Goal: Task Accomplishment & Management: Complete application form

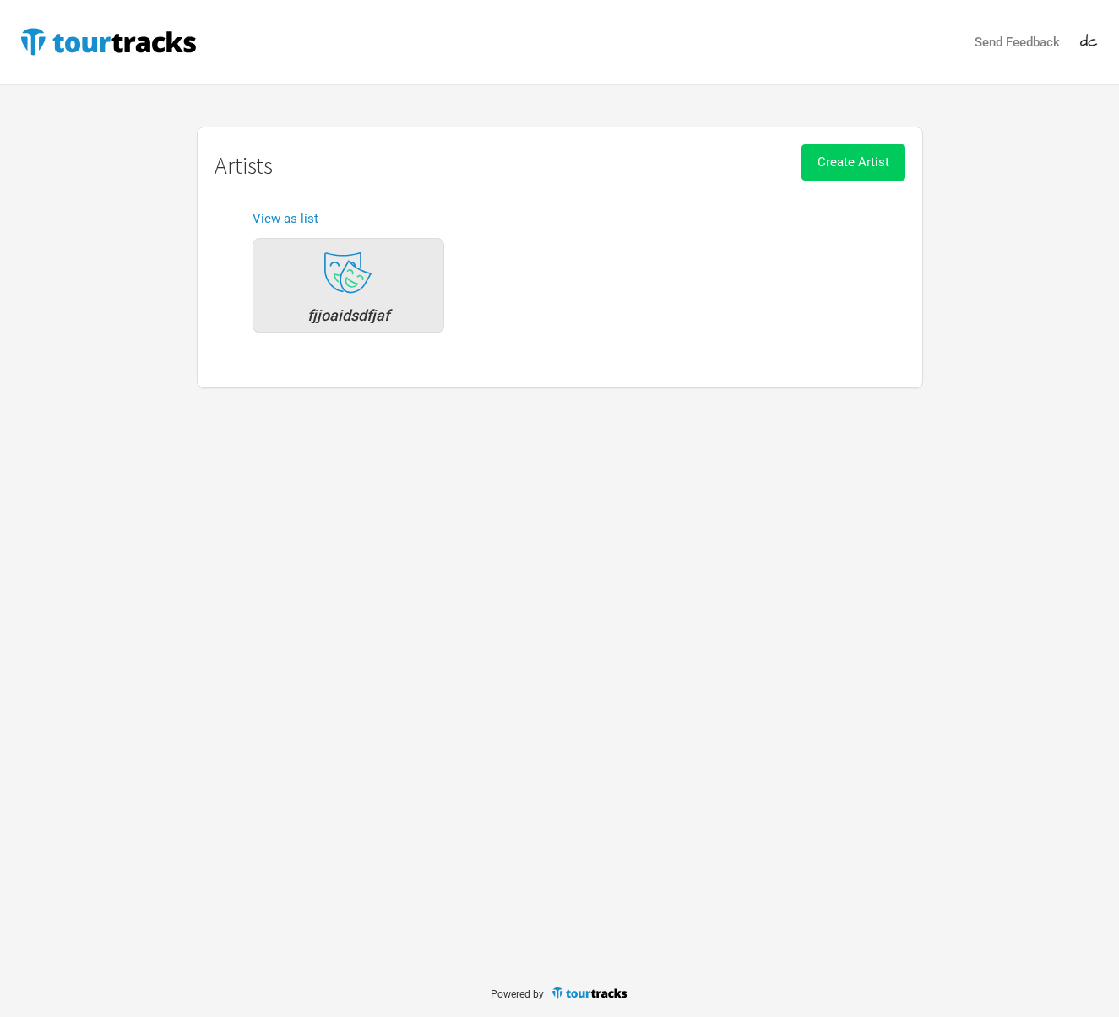
click at [870, 164] on span "Create Artist" at bounding box center [853, 161] width 72 height 15
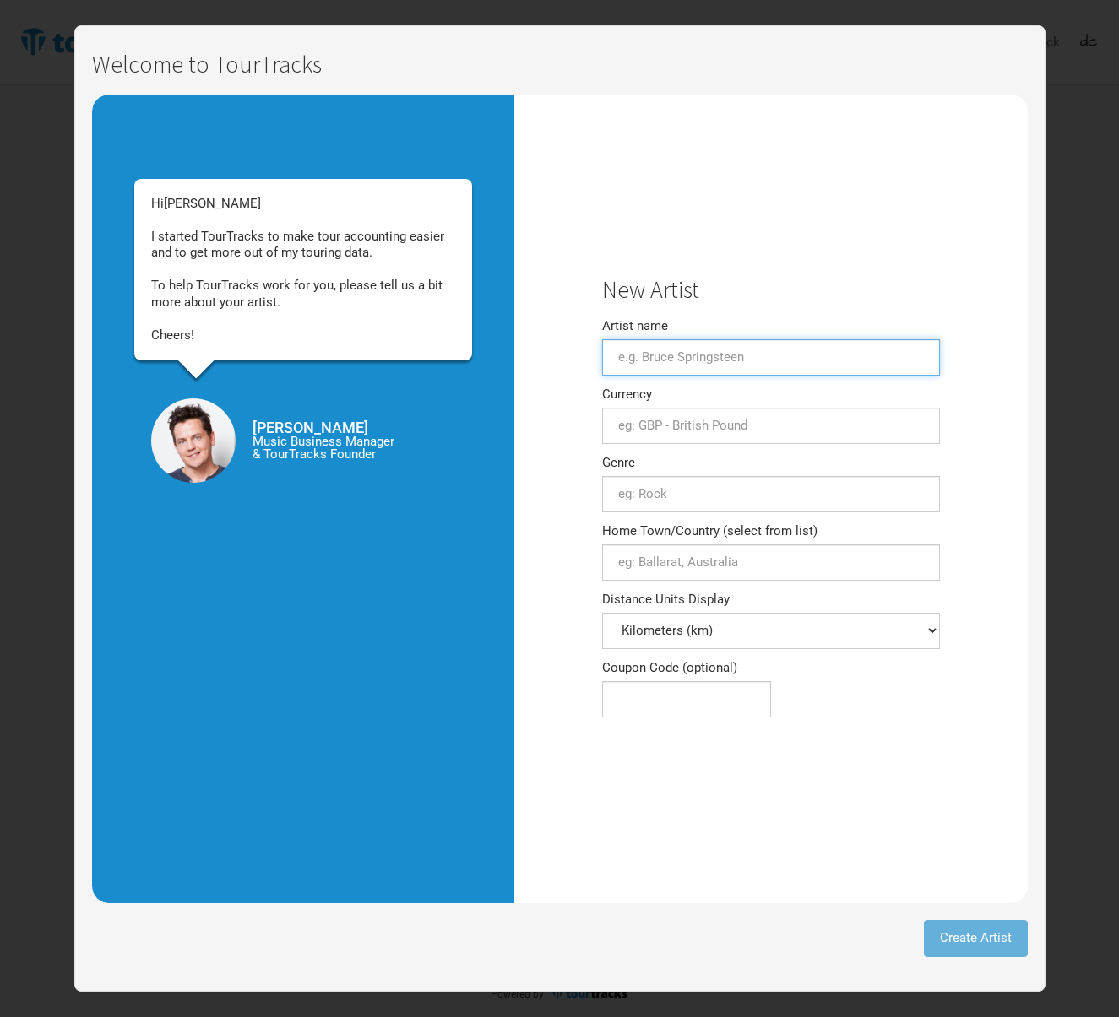
click at [771, 349] on input "Artist name" at bounding box center [771, 357] width 338 height 36
type input "[PERSON_NAME]"
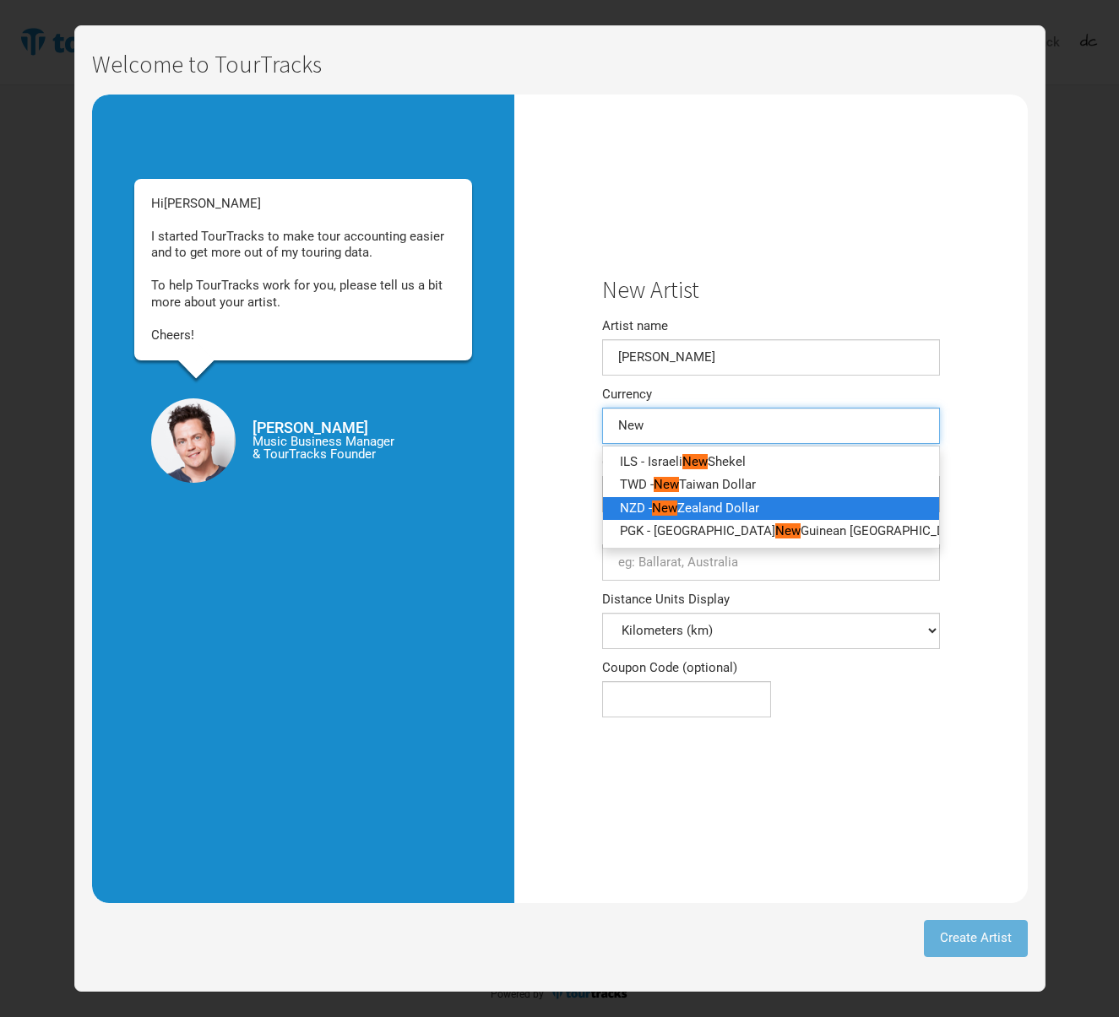
click at [741, 502] on span "Zealand Dollar" at bounding box center [718, 507] width 82 height 15
type input "NZD - New Zealand Dollar"
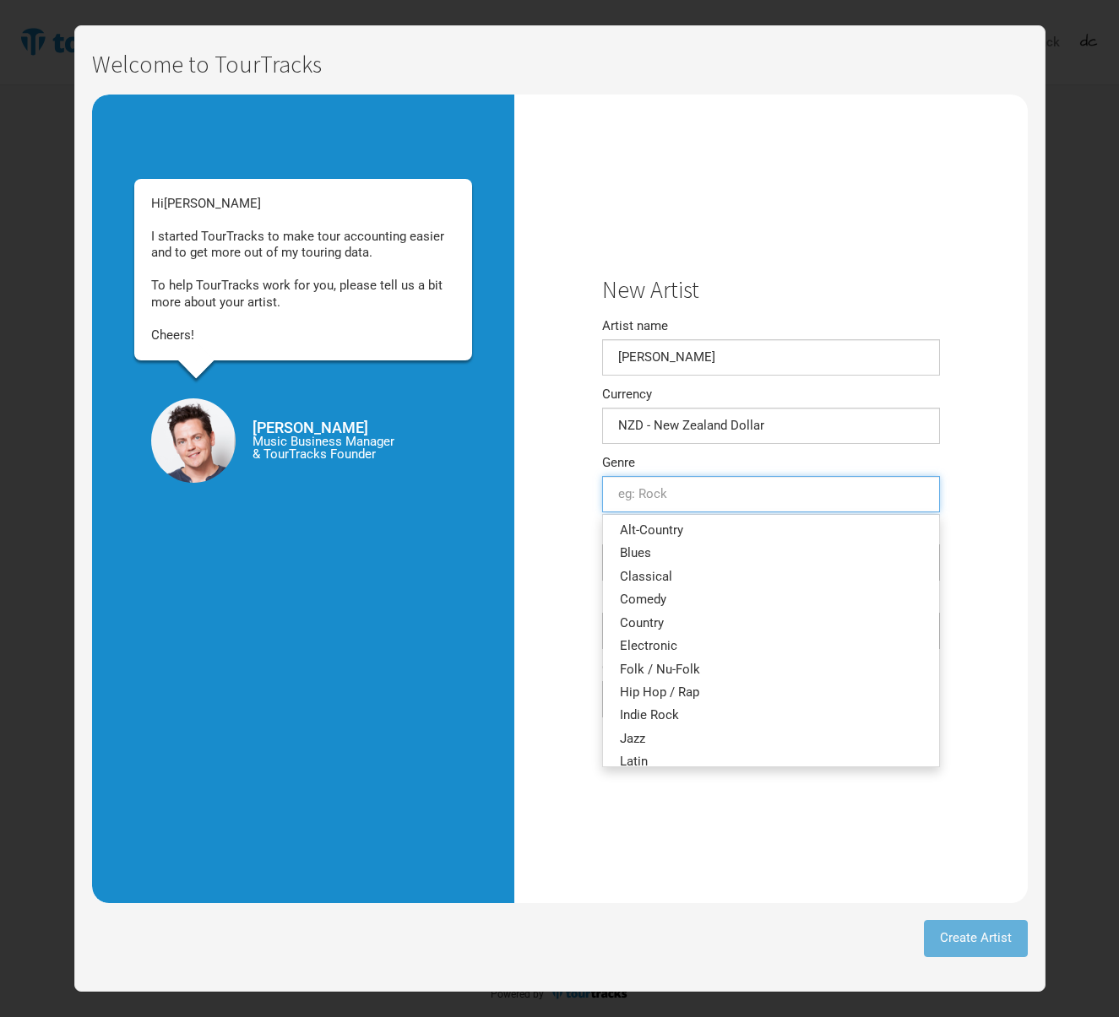
click at [761, 485] on input "text" at bounding box center [771, 494] width 338 height 36
click at [745, 528] on link "Alt-Country" at bounding box center [771, 530] width 336 height 23
type input "Alt-Country"
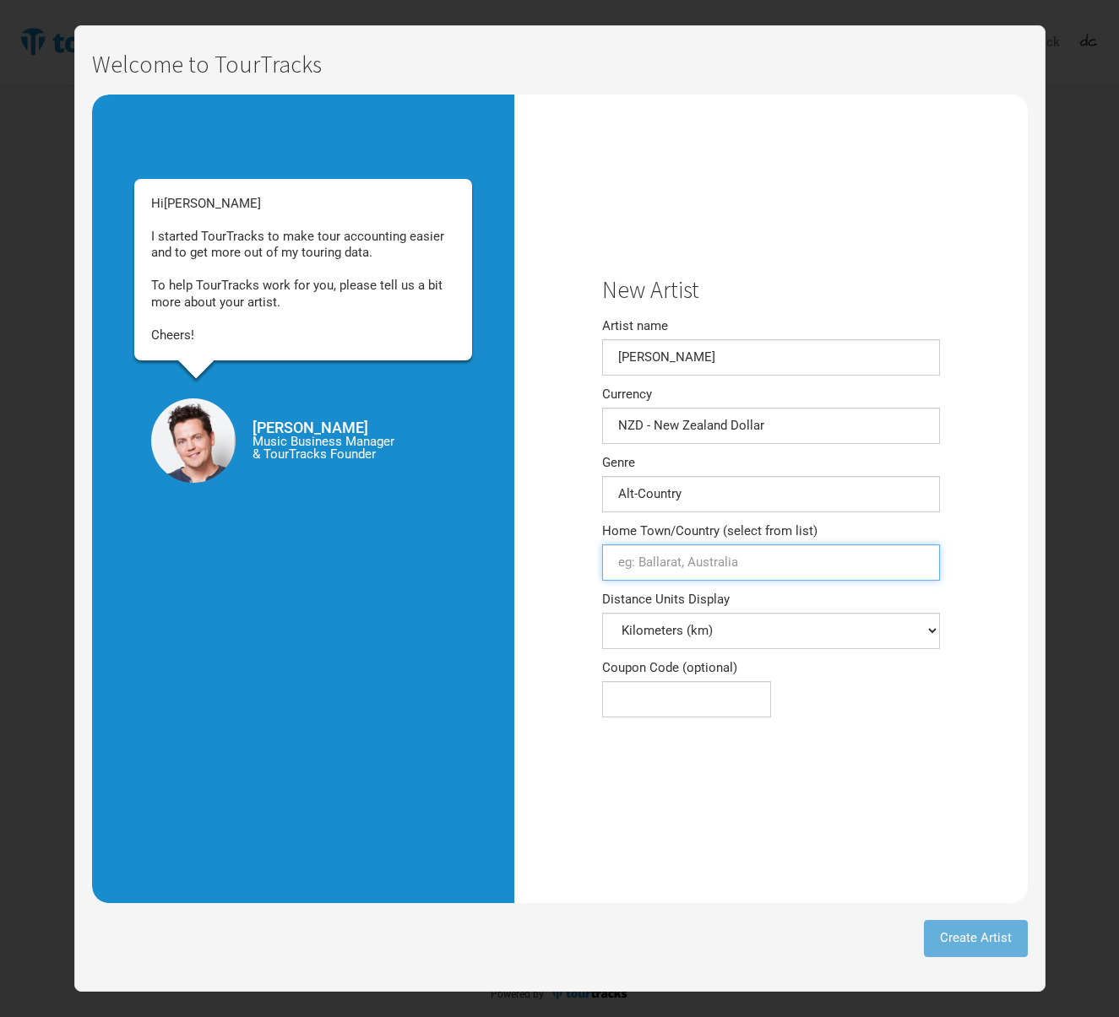
click at [755, 563] on input "Home Town/Country (select from list)" at bounding box center [771, 563] width 338 height 36
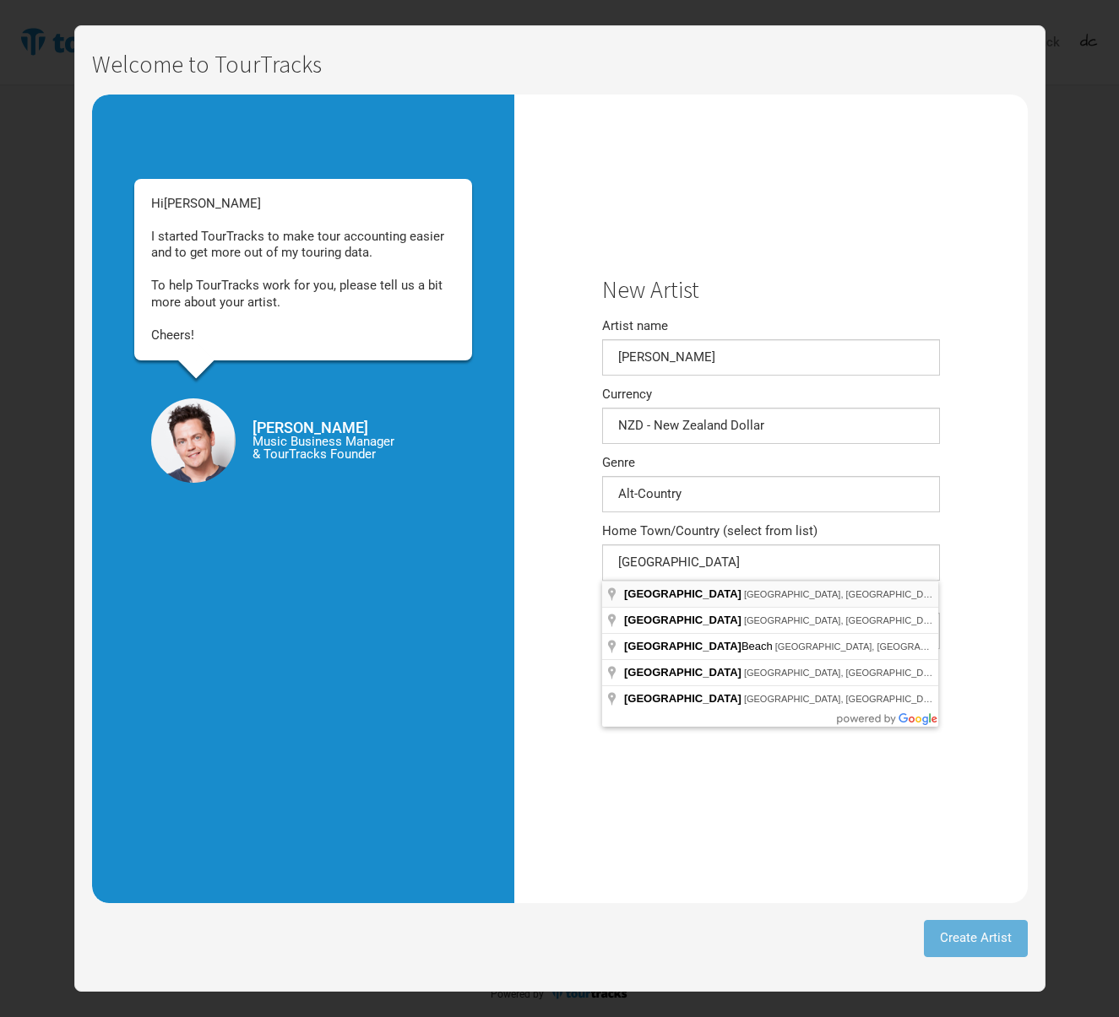
type input "[GEOGRAPHIC_DATA] [GEOGRAPHIC_DATA], [GEOGRAPHIC_DATA]"
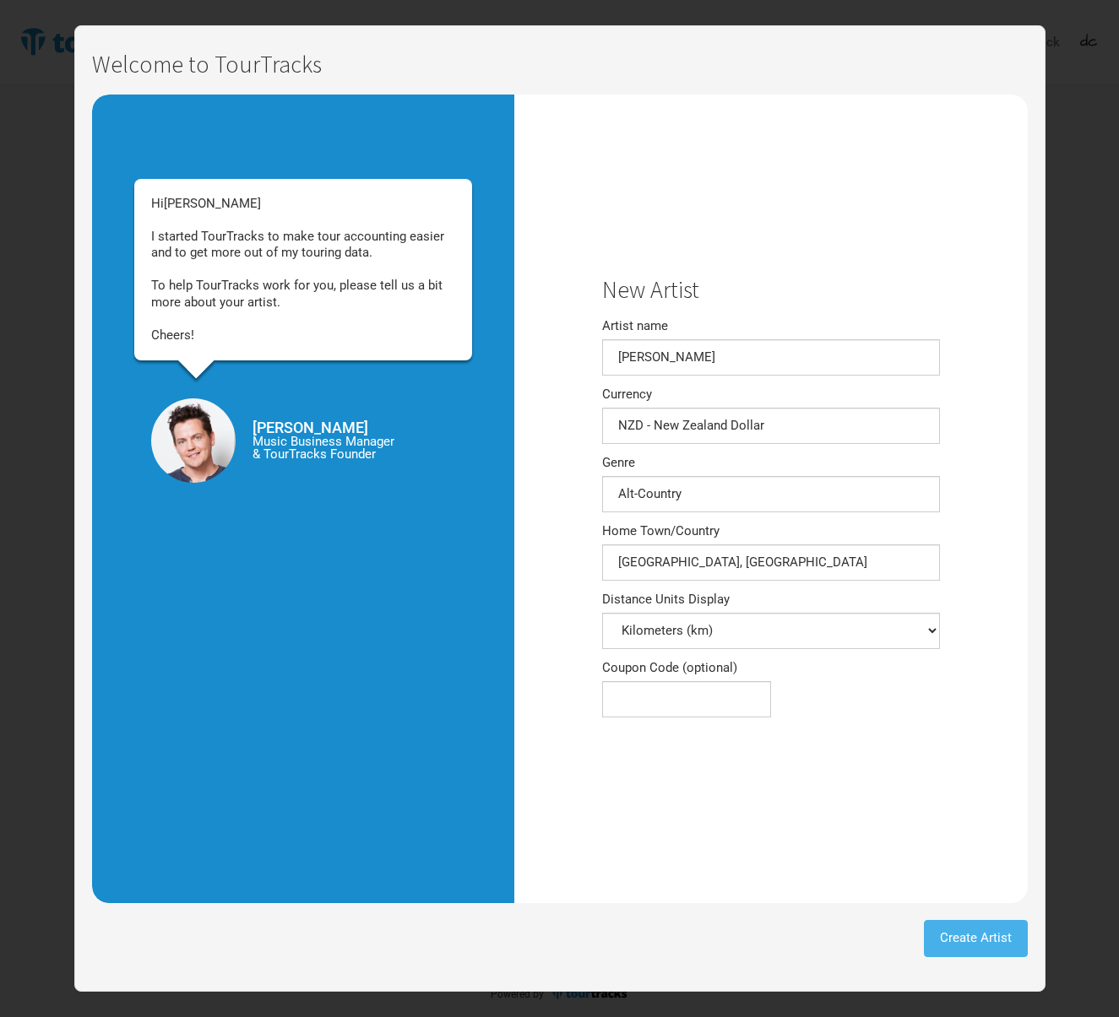
click at [971, 942] on span "Create Artist" at bounding box center [976, 937] width 72 height 15
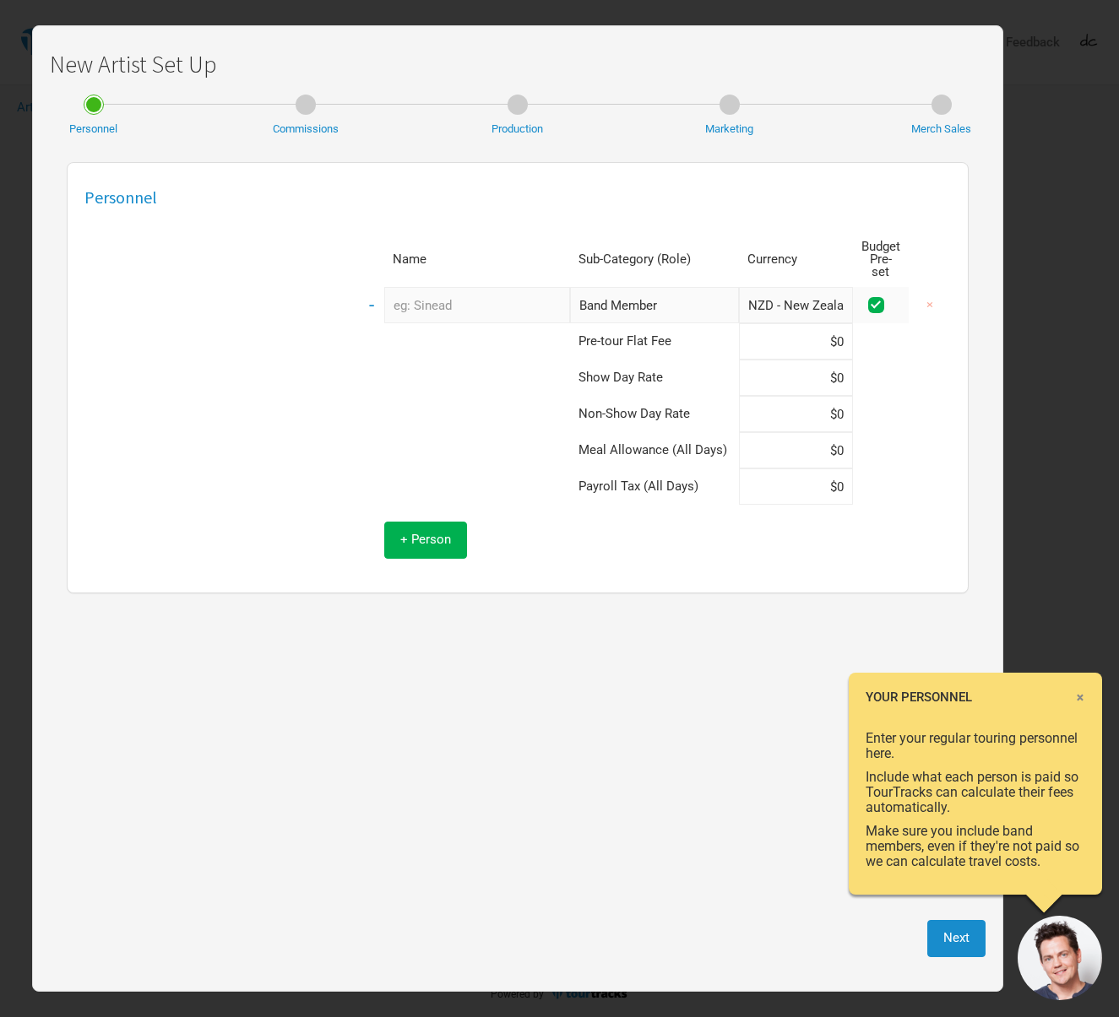
click at [1078, 694] on span "×" at bounding box center [1080, 697] width 10 height 19
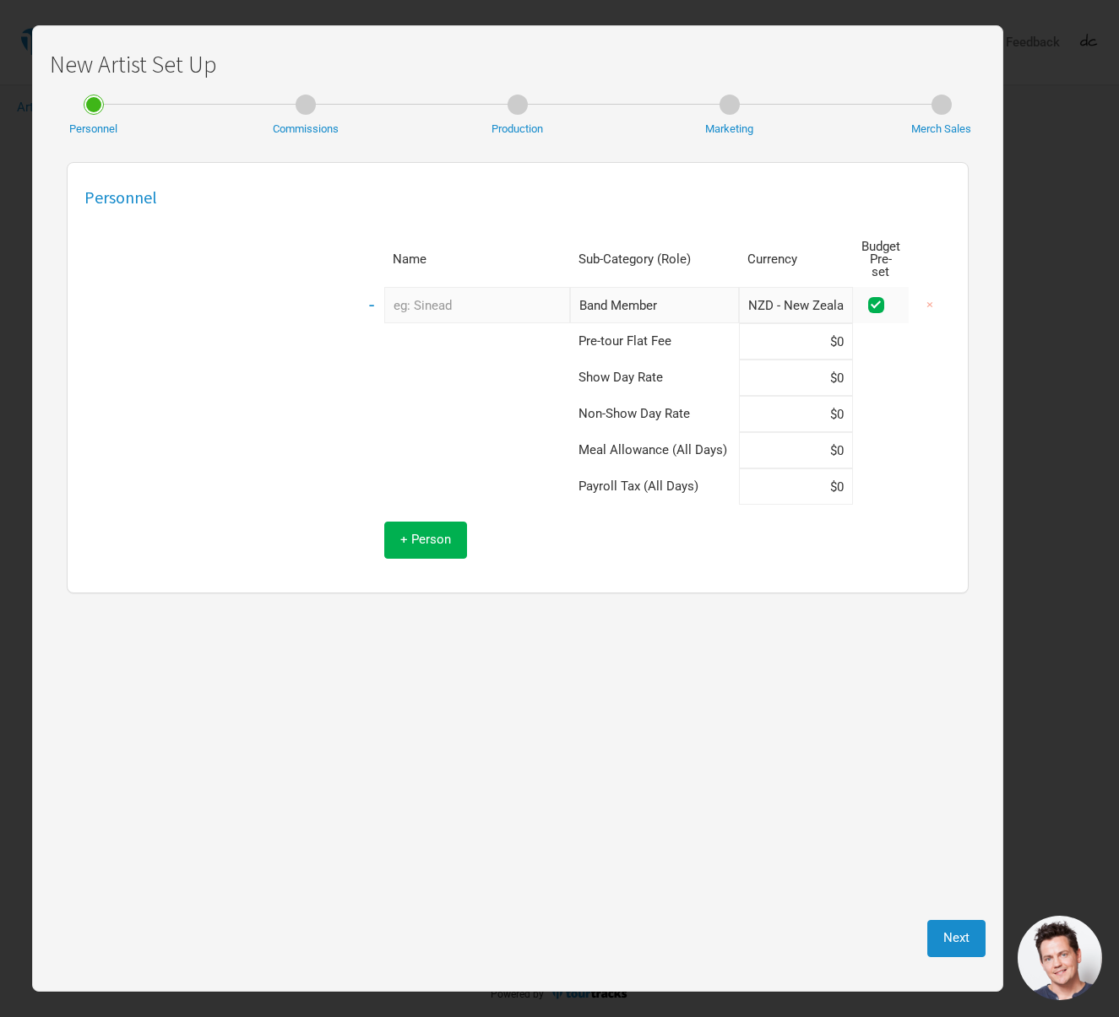
click at [431, 287] on input "text" at bounding box center [477, 305] width 186 height 36
type input "D"
click at [497, 380] on td at bounding box center [464, 378] width 211 height 36
click at [490, 328] on td at bounding box center [464, 341] width 211 height 36
click at [583, 323] on td "Pre-tour Flat Fee" at bounding box center [654, 341] width 169 height 36
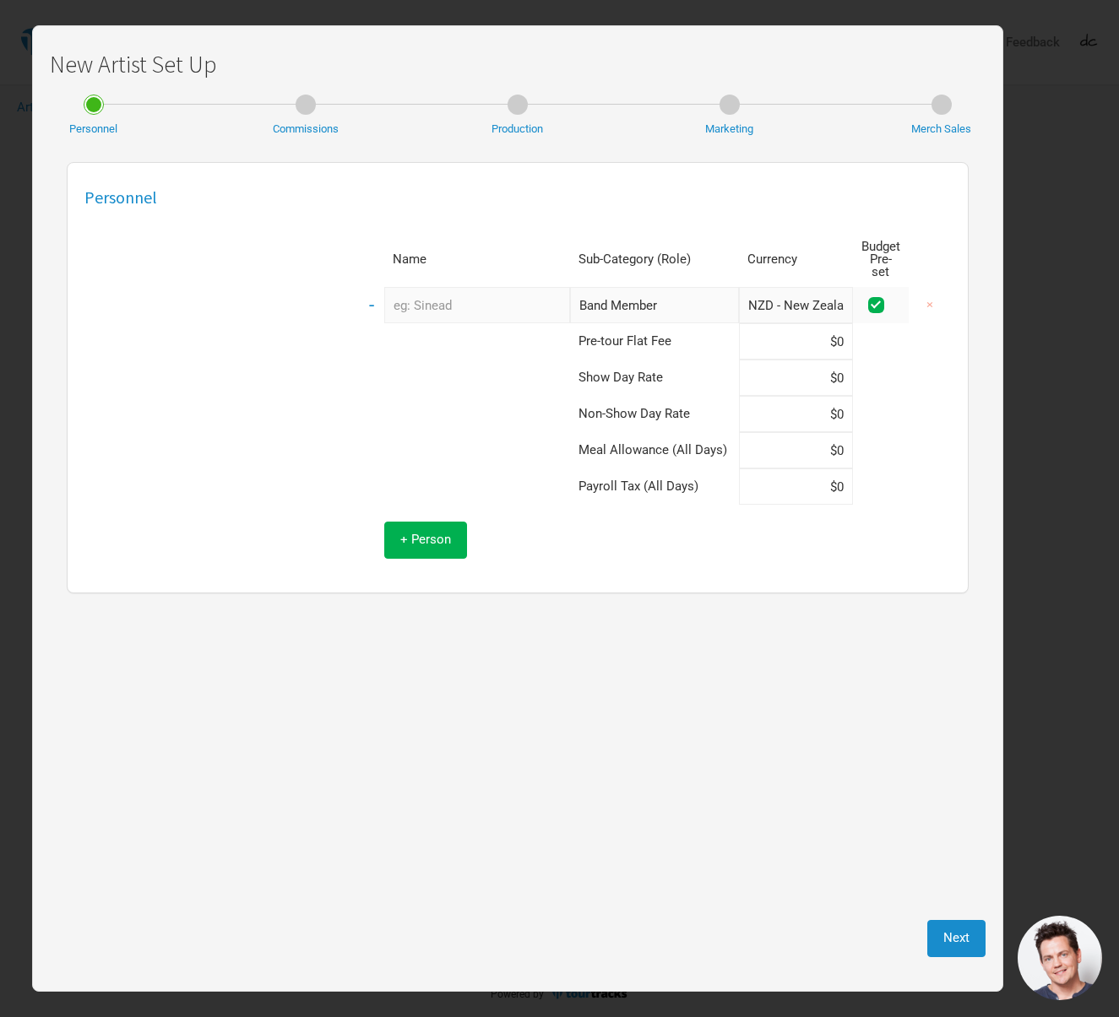
click at [588, 360] on td "Show Day Rate" at bounding box center [654, 378] width 169 height 36
click at [485, 287] on input "text" at bounding box center [477, 305] width 186 height 36
type input "[PERSON_NAME]"
click at [798, 291] on input "NZD - New Zealand Dollar" at bounding box center [796, 305] width 114 height 36
click at [557, 362] on td at bounding box center [464, 378] width 211 height 36
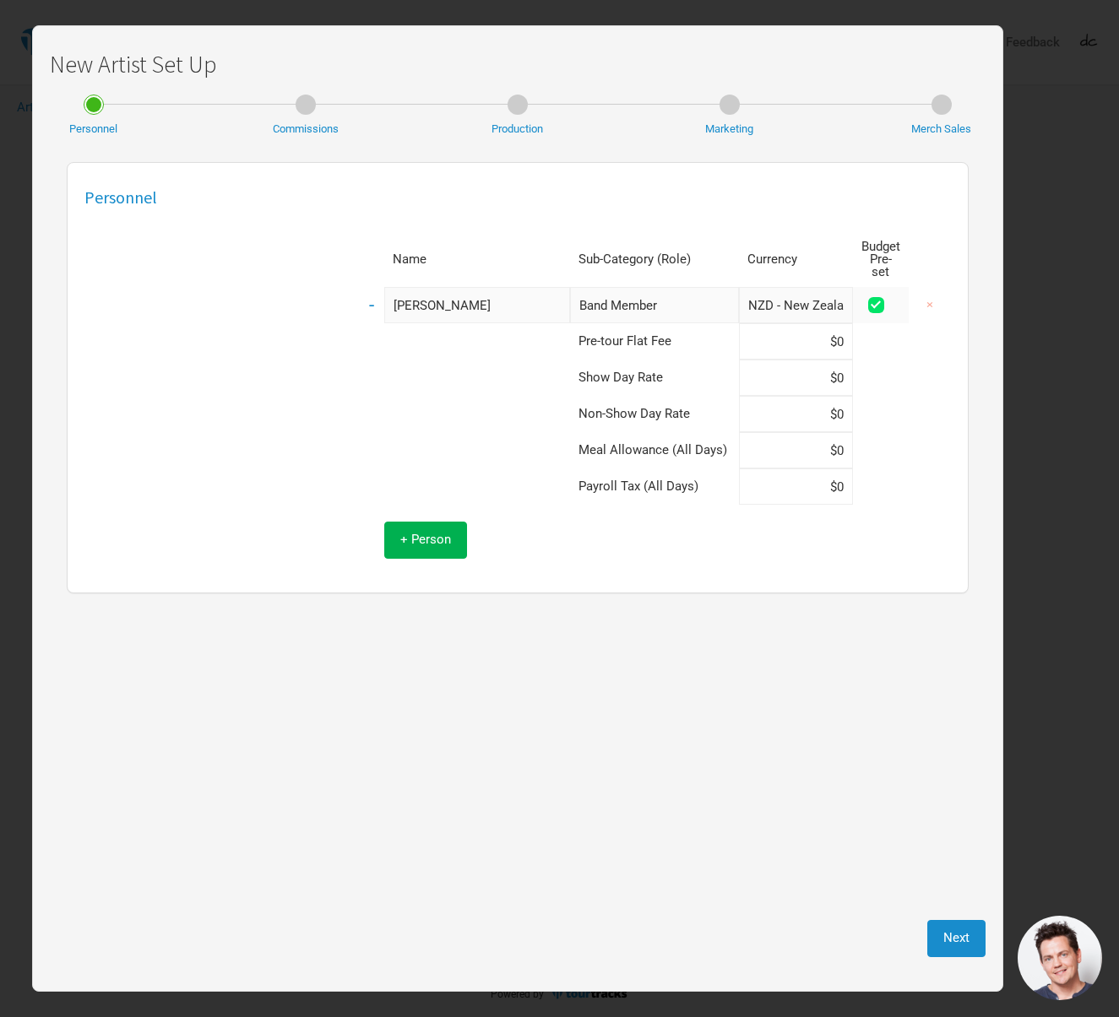
click at [875, 297] on span at bounding box center [876, 305] width 16 height 16
click at [893, 301] on input "checkbox" at bounding box center [898, 306] width 11 height 11
click at [787, 287] on input "NZD - New Zealand Dollar" at bounding box center [796, 305] width 114 height 36
click at [862, 291] on td at bounding box center [881, 305] width 56 height 36
click at [870, 297] on span at bounding box center [876, 305] width 16 height 16
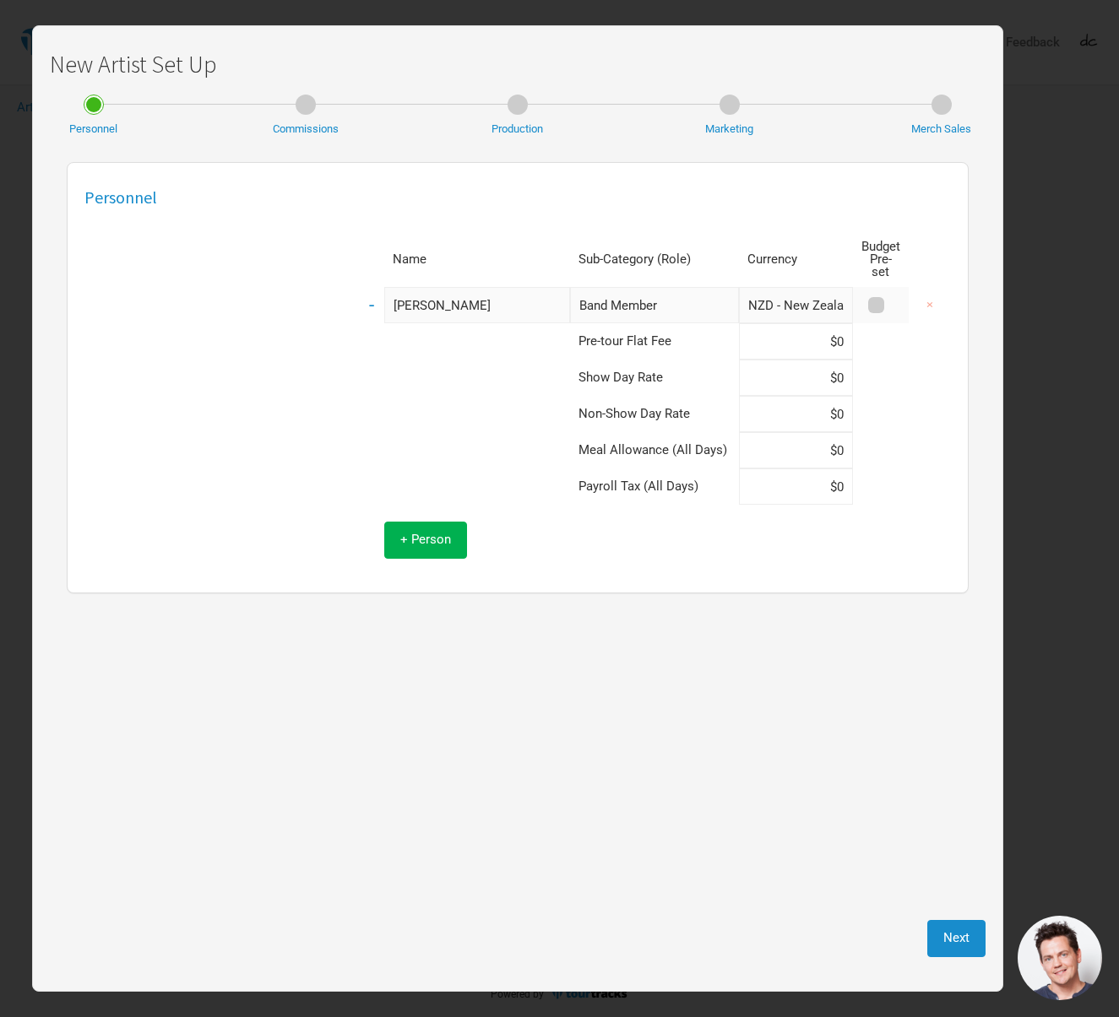
click at [893, 301] on input "checkbox" at bounding box center [898, 306] width 11 height 11
checkbox input "true"
click at [829, 328] on input at bounding box center [796, 341] width 114 height 36
type input "$0"
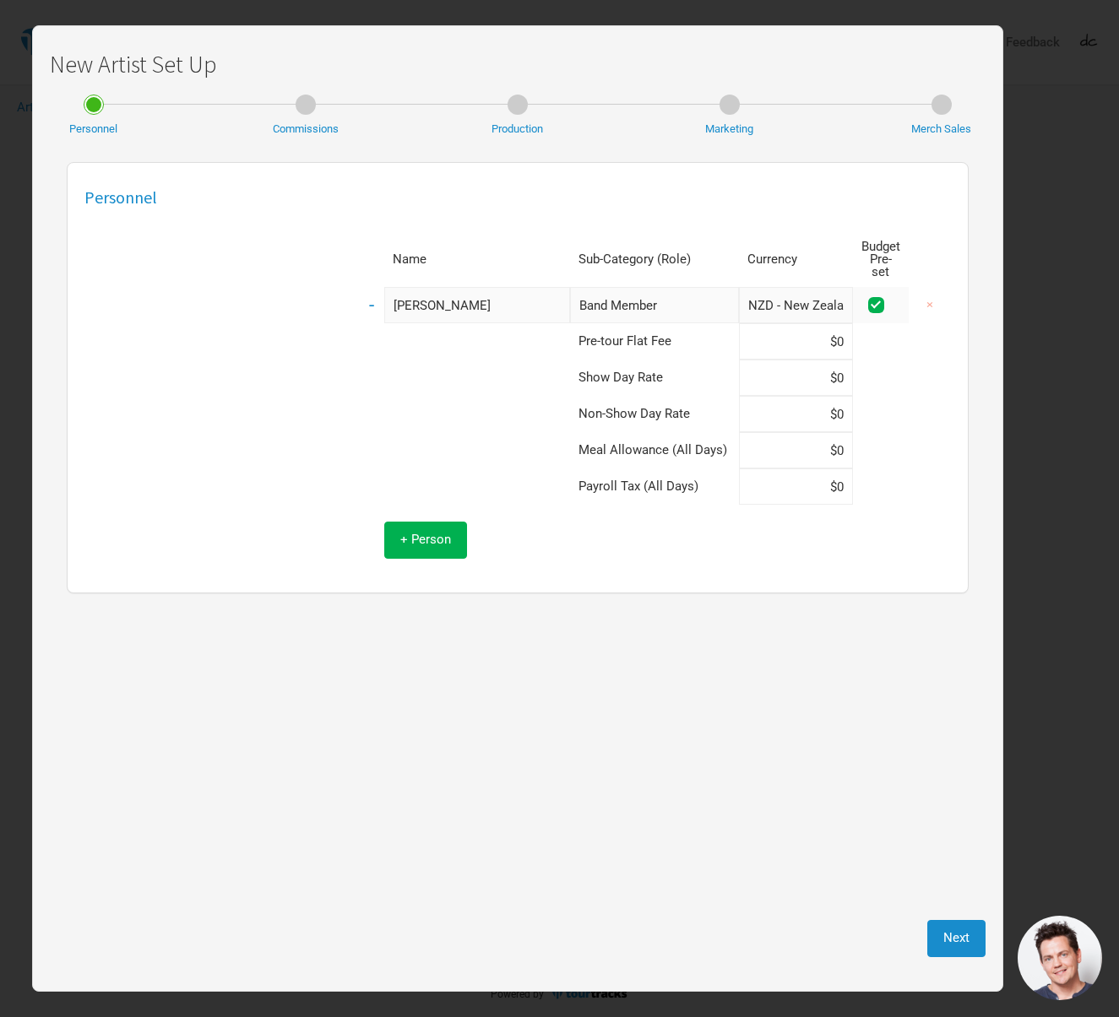
click at [755, 542] on td at bounding box center [760, 540] width 381 height 70
click at [826, 432] on input at bounding box center [796, 450] width 114 height 36
type input "$50"
type input "$0"
type input "$6"
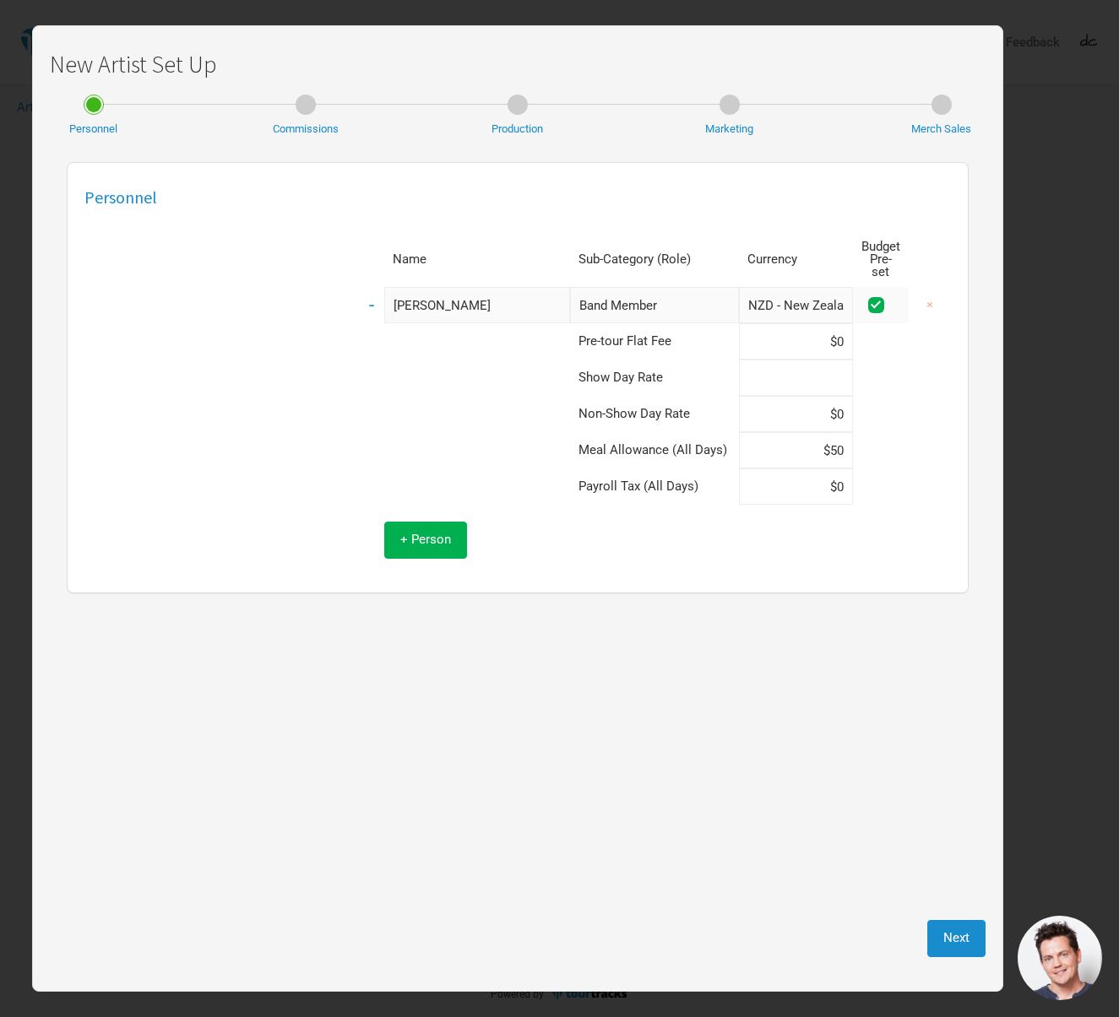
type input "$0"
click at [431, 532] on span "+ Person" at bounding box center [425, 539] width 51 height 15
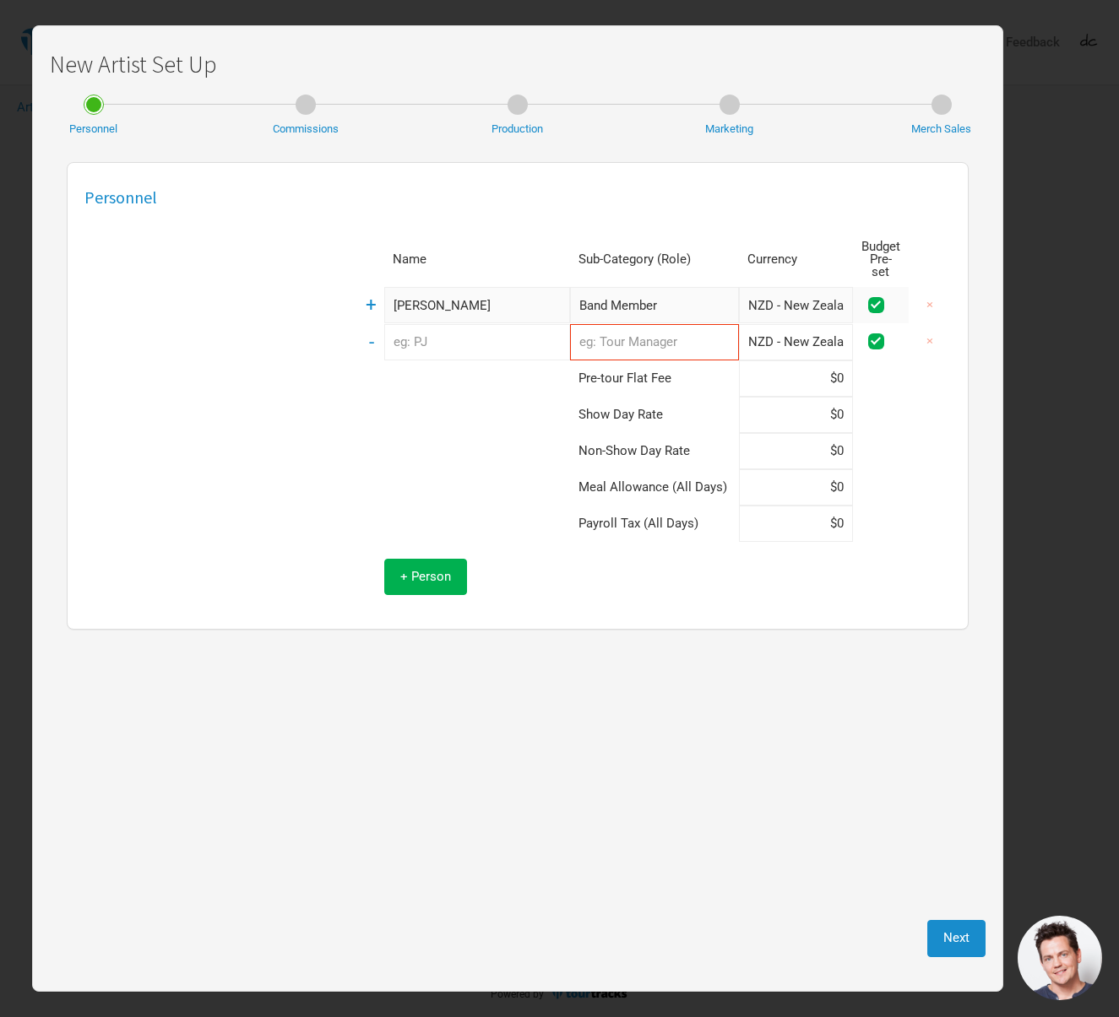
click at [509, 338] on input "text" at bounding box center [477, 342] width 186 height 36
type input "D"
type input "[PERSON_NAME]"
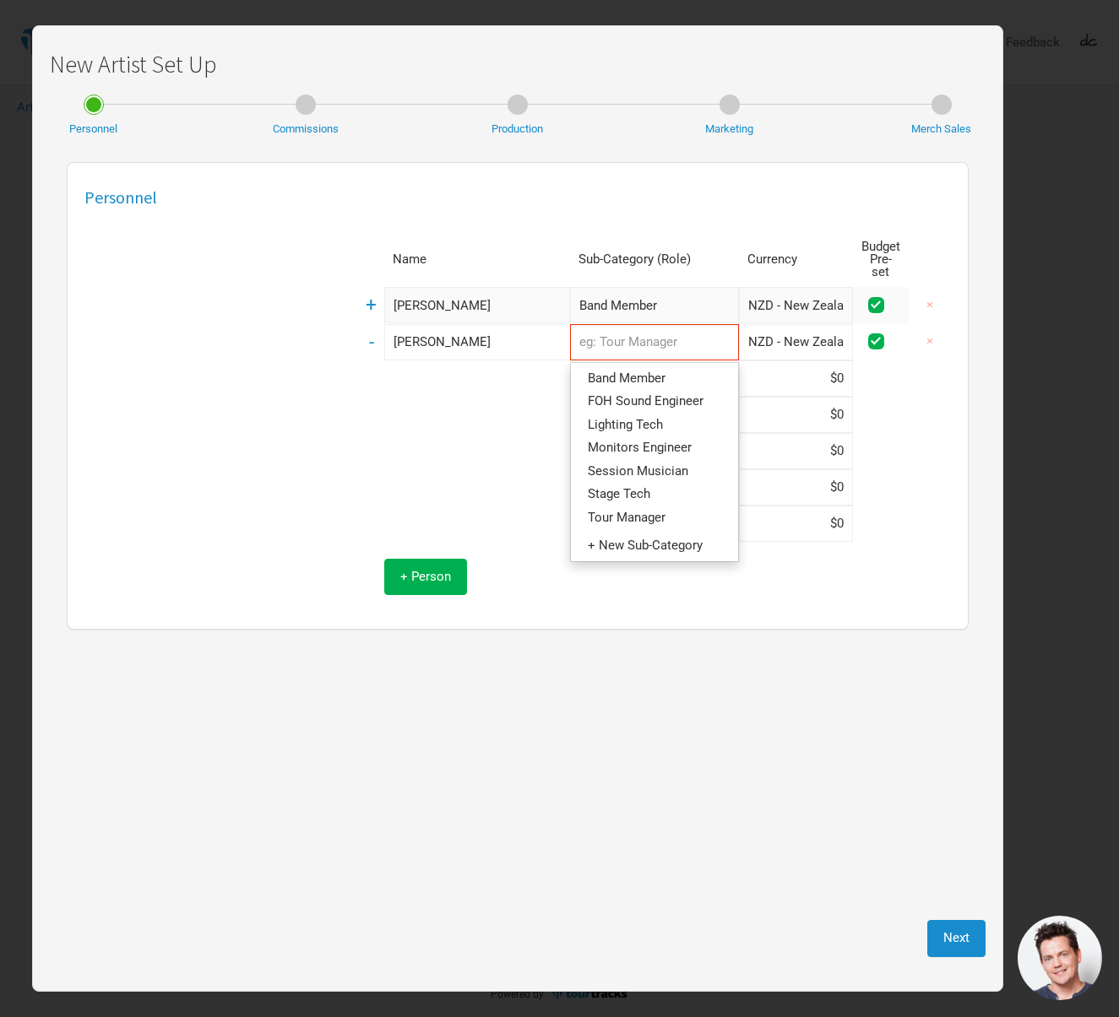
type input "Band Member"
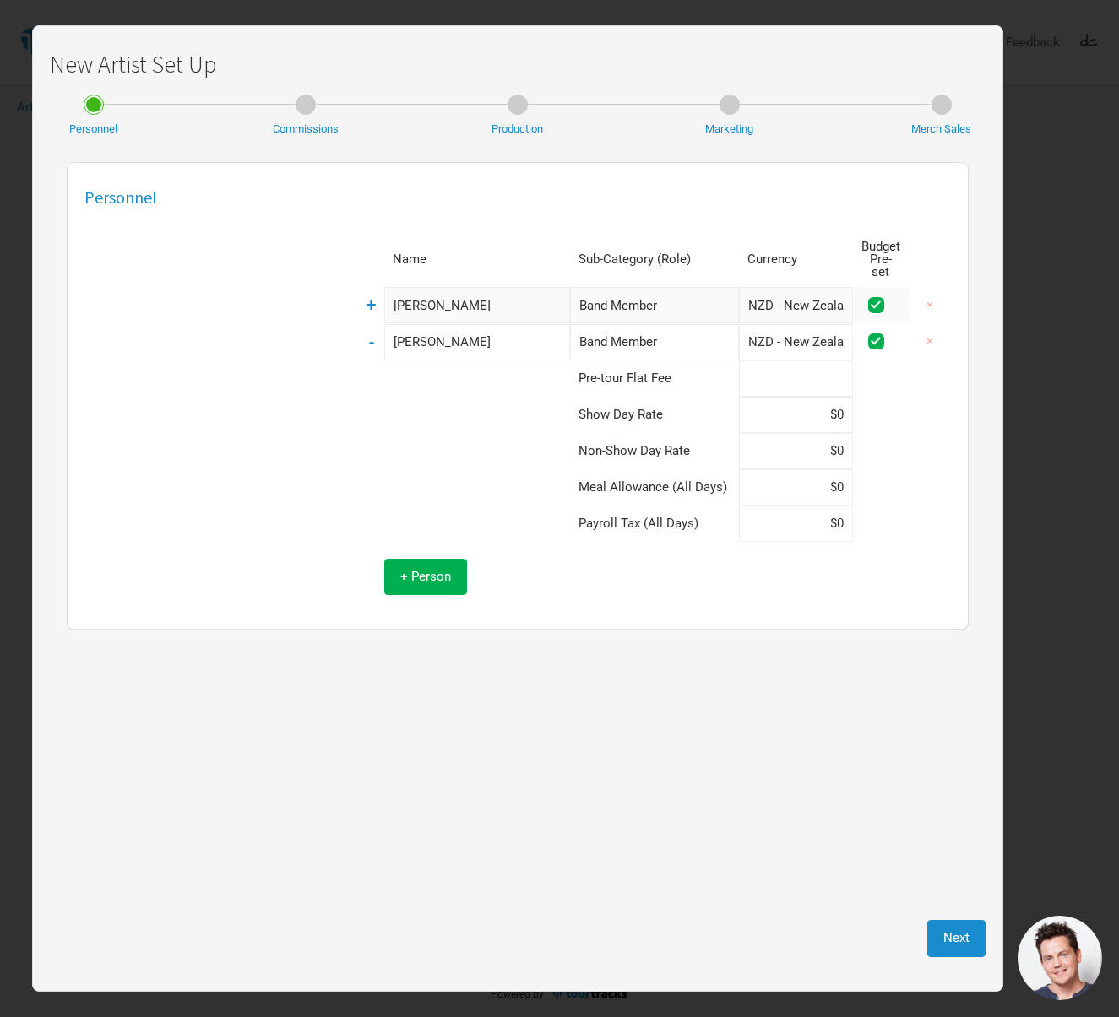
type input "$0"
type input "$500"
type input "$250"
click at [410, 569] on span "+ Person" at bounding box center [425, 576] width 51 height 15
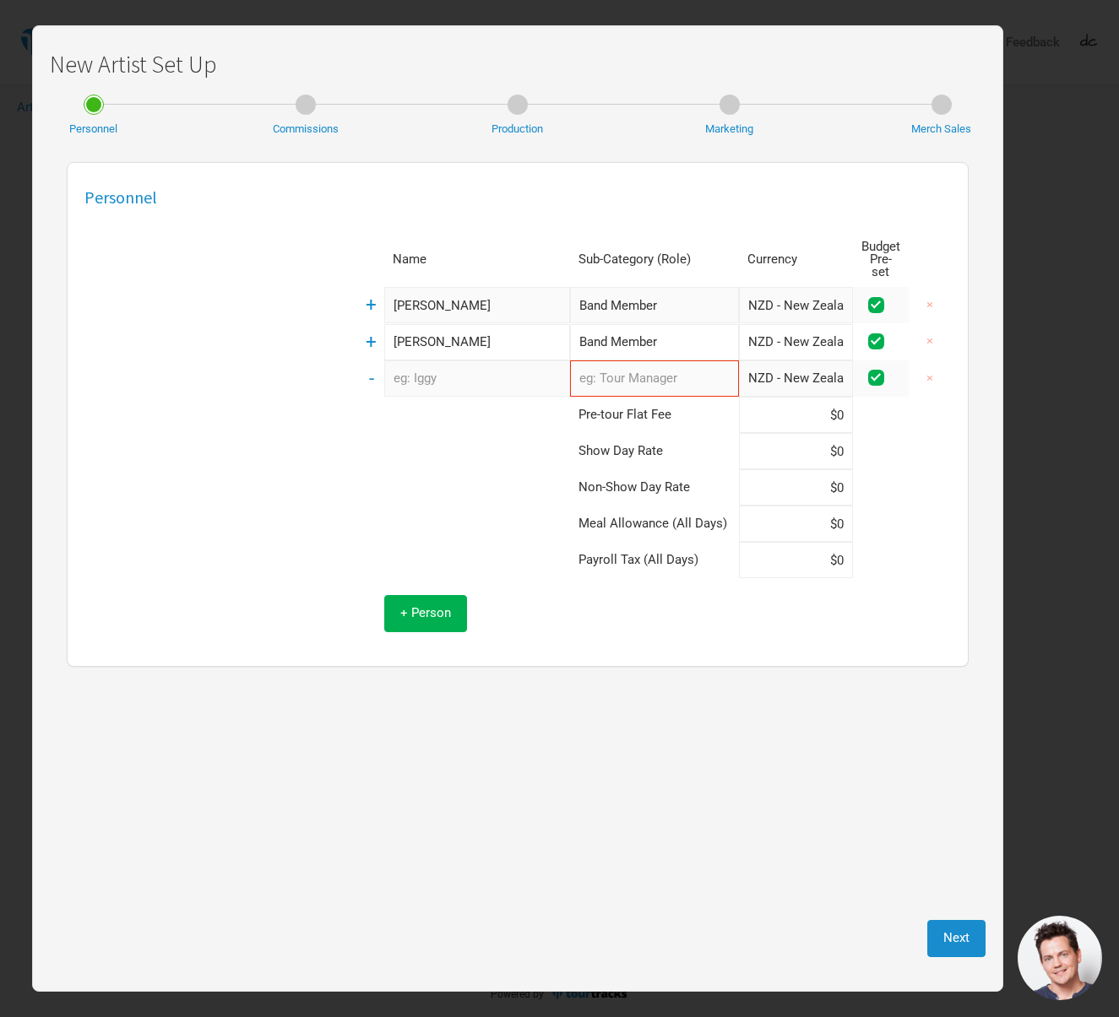
click at [445, 371] on input "text" at bounding box center [477, 378] width 186 height 36
type input "[PERSON_NAME]"
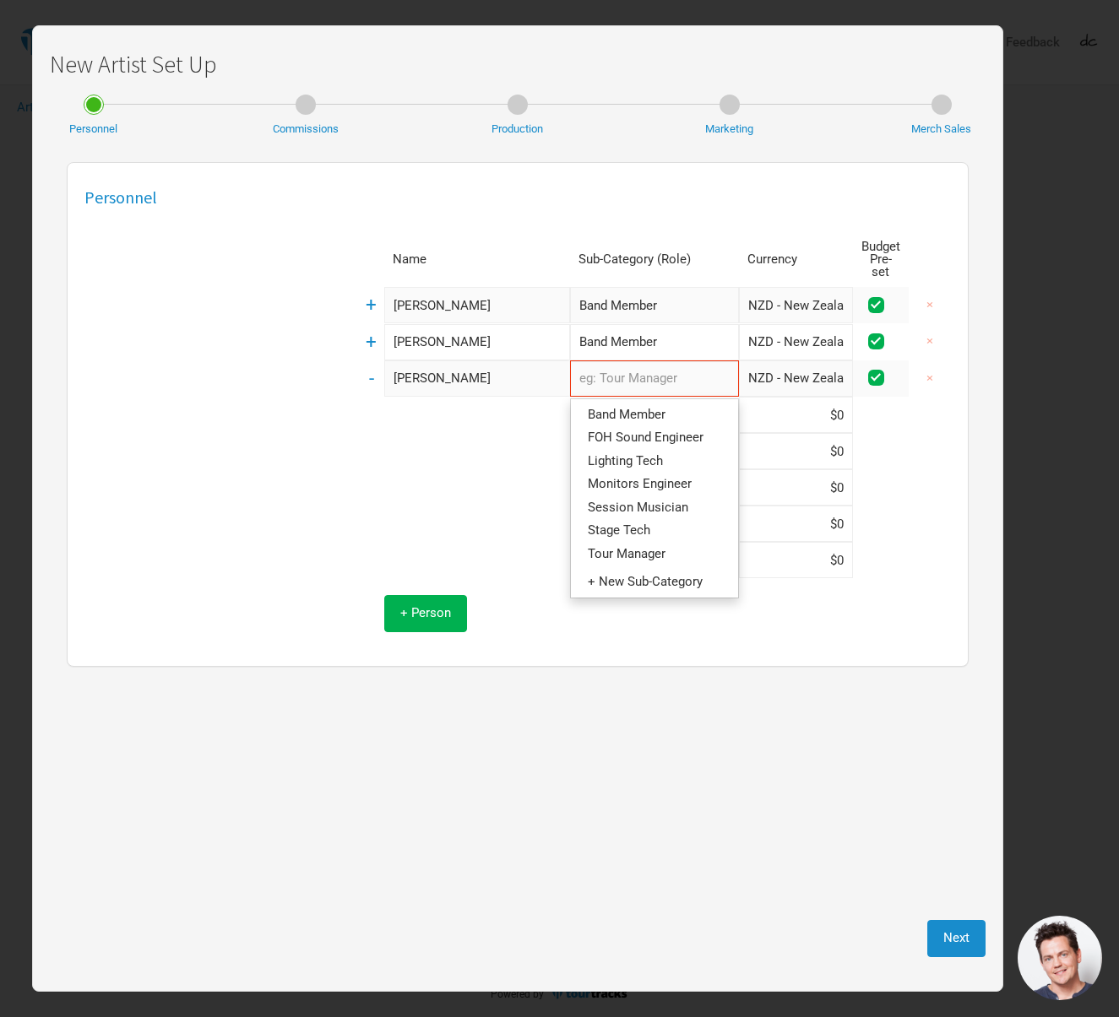
type input "Band Member"
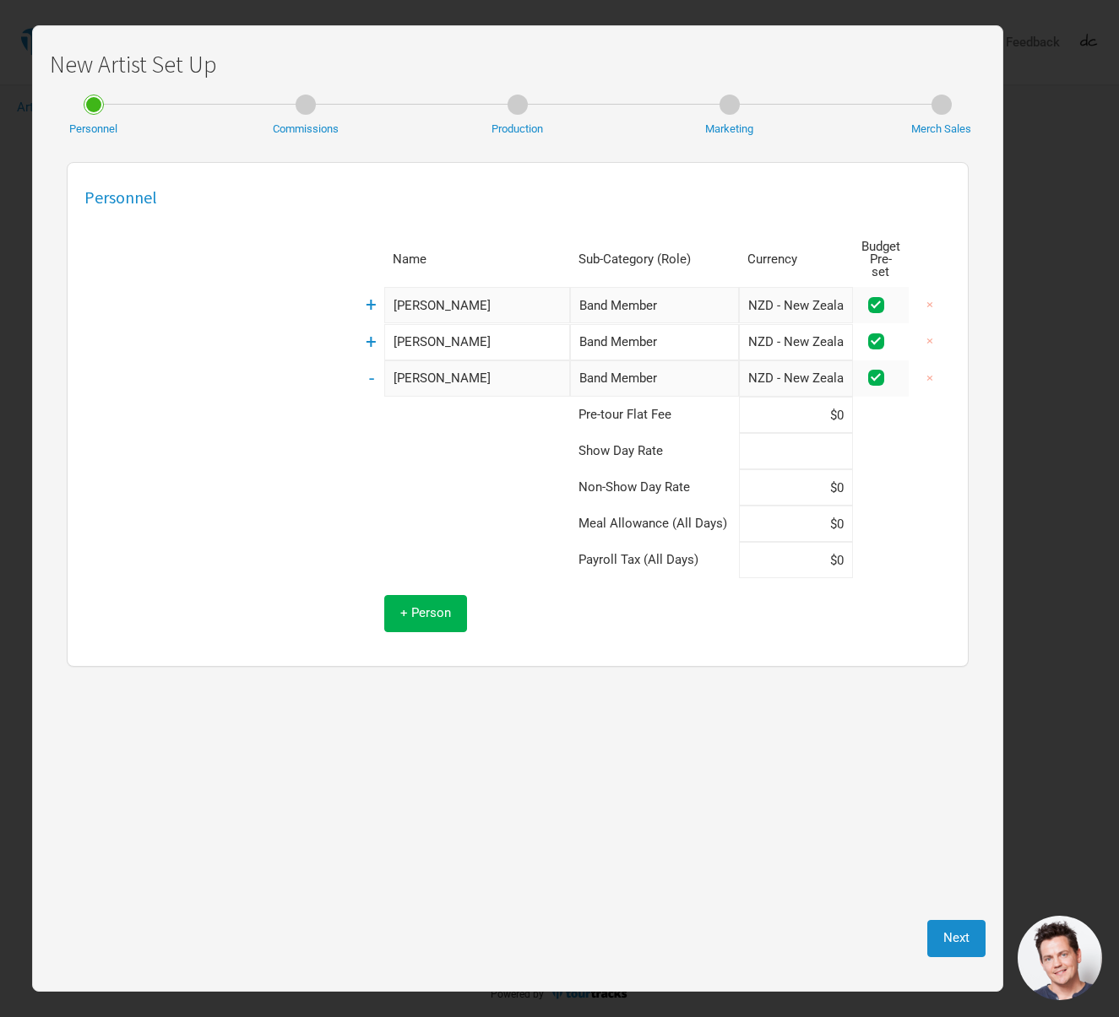
click at [802, 435] on input at bounding box center [796, 451] width 114 height 36
type input "$500"
click at [422, 506] on td at bounding box center [464, 524] width 211 height 36
click at [413, 605] on span "+ Person" at bounding box center [425, 612] width 51 height 15
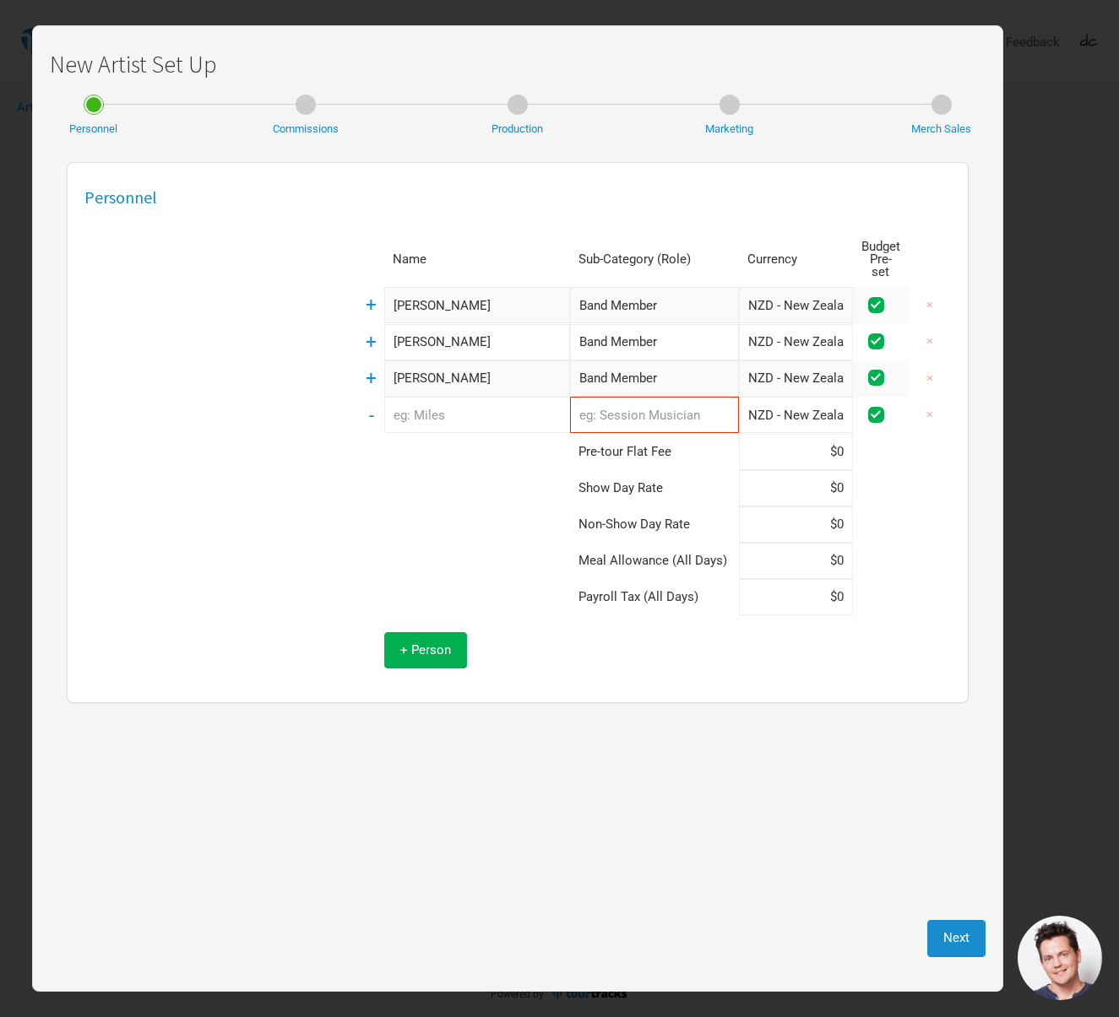
click at [438, 412] on input "text" at bounding box center [477, 415] width 186 height 36
type input "[PERSON_NAME]"
click at [636, 401] on input "text" at bounding box center [654, 415] width 169 height 36
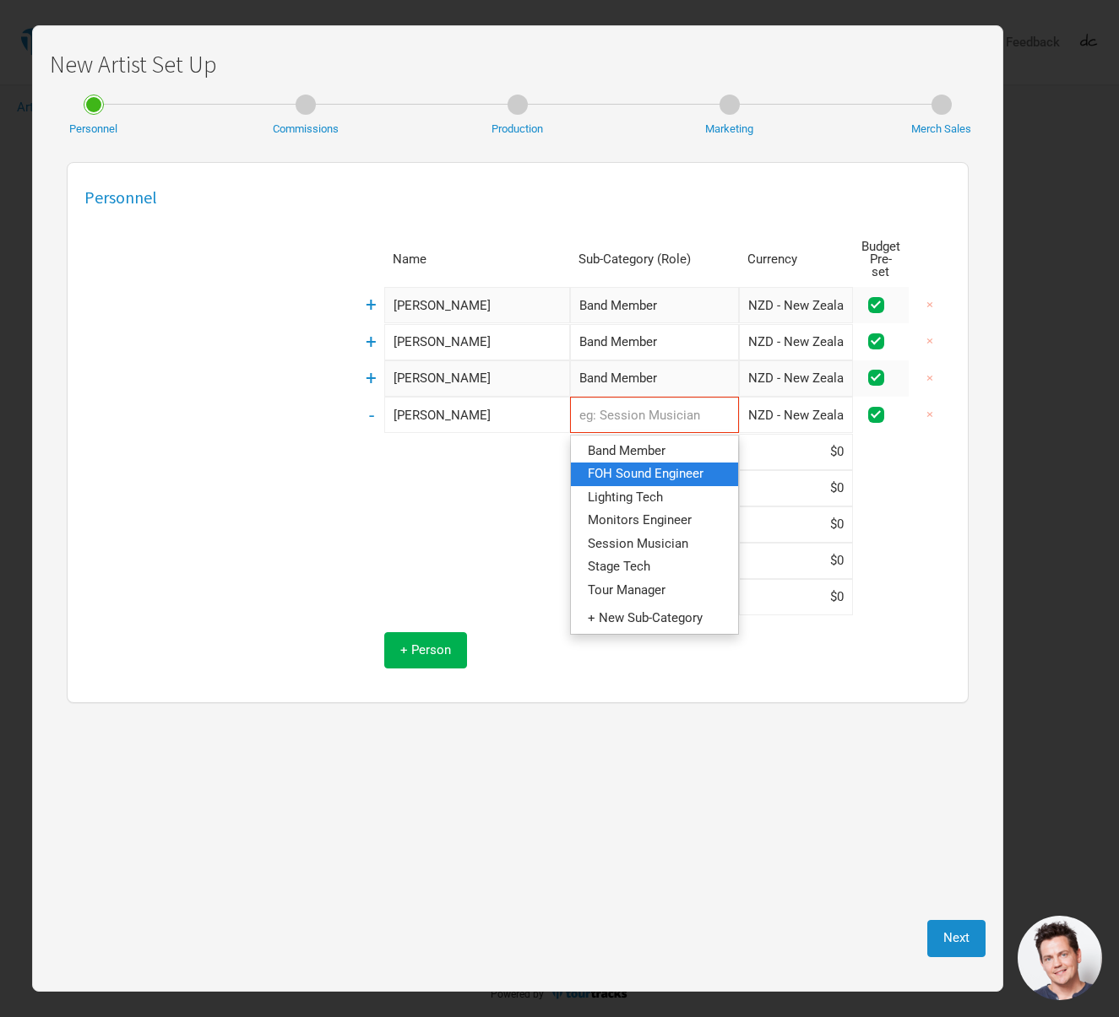
click at [637, 467] on span "FOH Sound Engineer" at bounding box center [646, 474] width 116 height 15
type input "FOH Sound Engineer"
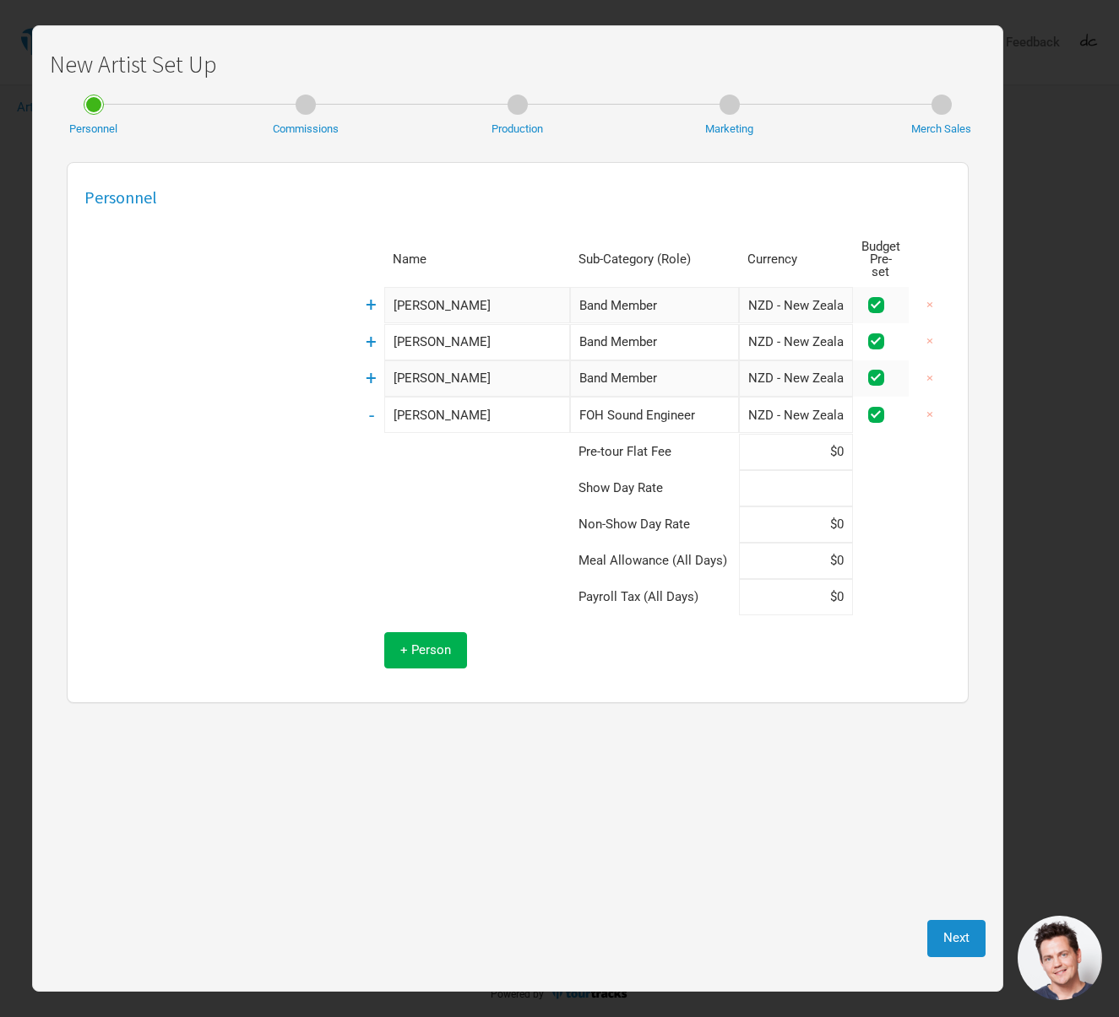
click at [798, 470] on input at bounding box center [796, 488] width 114 height 36
type input "$650"
click at [832, 507] on input at bounding box center [796, 525] width 114 height 36
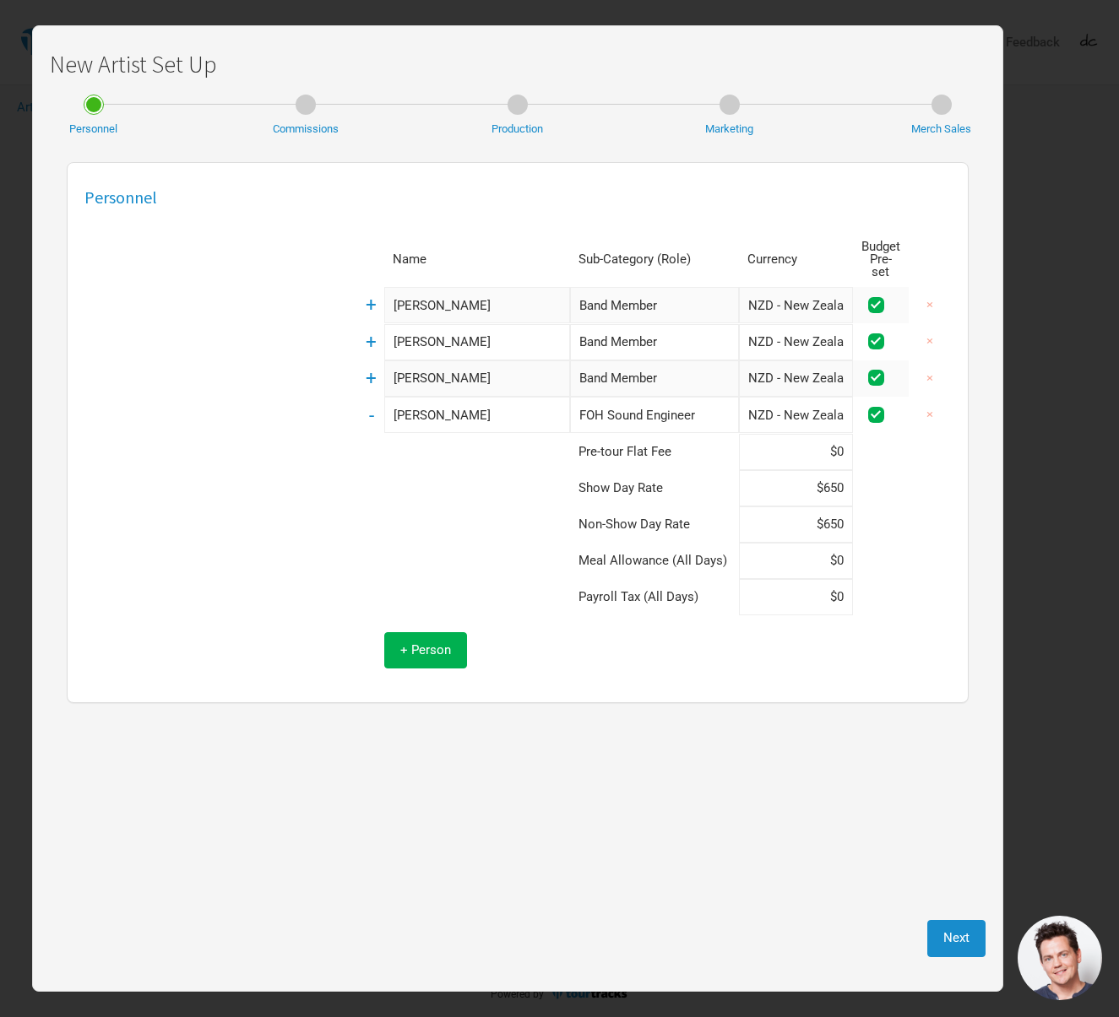
type input "$650"
click at [818, 551] on input at bounding box center [796, 561] width 114 height 36
type input "$50"
click at [534, 365] on input "[PERSON_NAME]" at bounding box center [477, 378] width 186 height 36
click at [645, 369] on input "Band Member" at bounding box center [654, 378] width 169 height 36
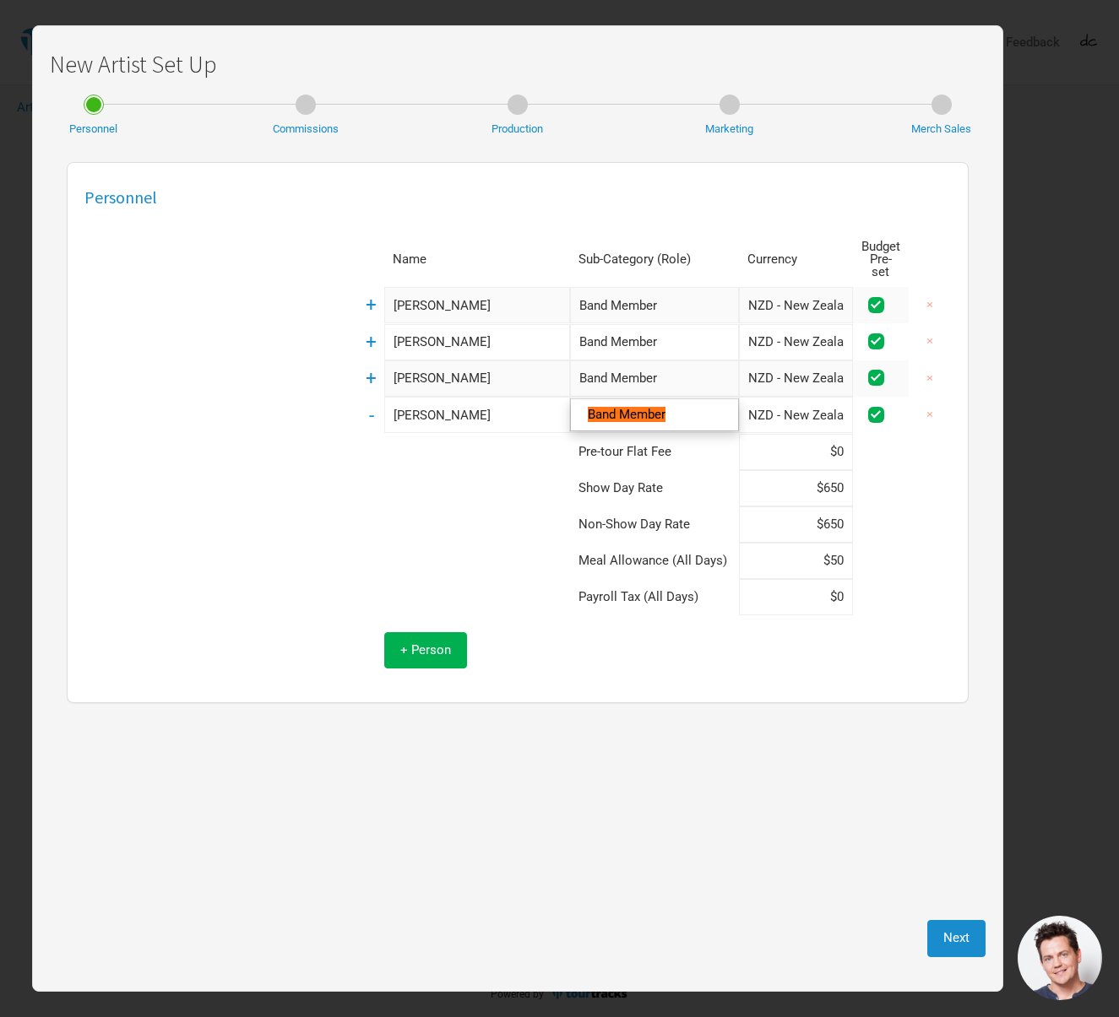
click at [669, 328] on input "Band Member" at bounding box center [654, 342] width 169 height 36
click at [445, 329] on input "[PERSON_NAME]" at bounding box center [477, 342] width 186 height 36
click at [399, 328] on input "[PERSON_NAME]" at bounding box center [477, 342] width 186 height 36
click at [650, 680] on div "Personnel Name Sub-Category (Role) Currency Budget Pre-set + [PERSON_NAME] Band…" at bounding box center [518, 432] width 902 height 541
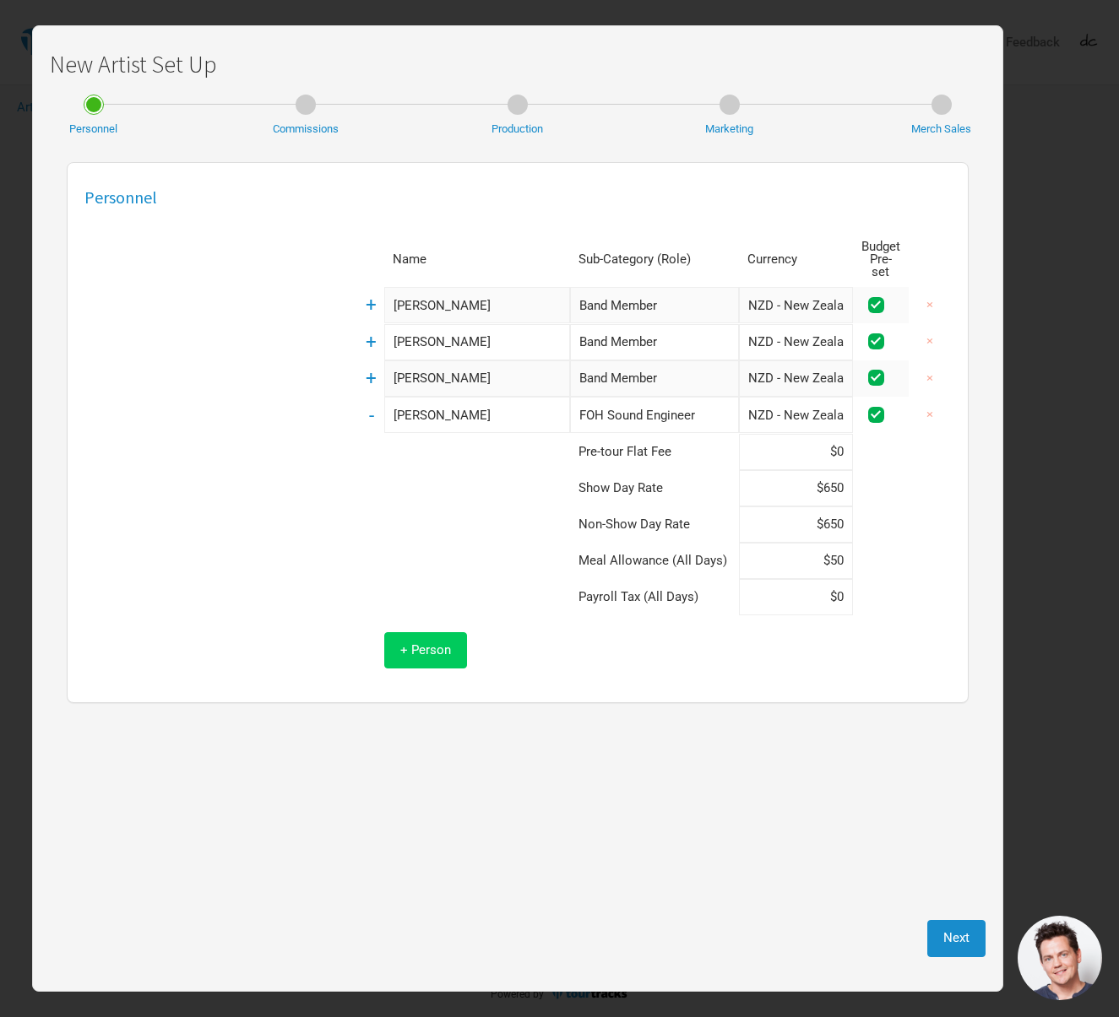
click at [428, 642] on span "+ Person" at bounding box center [425, 649] width 51 height 15
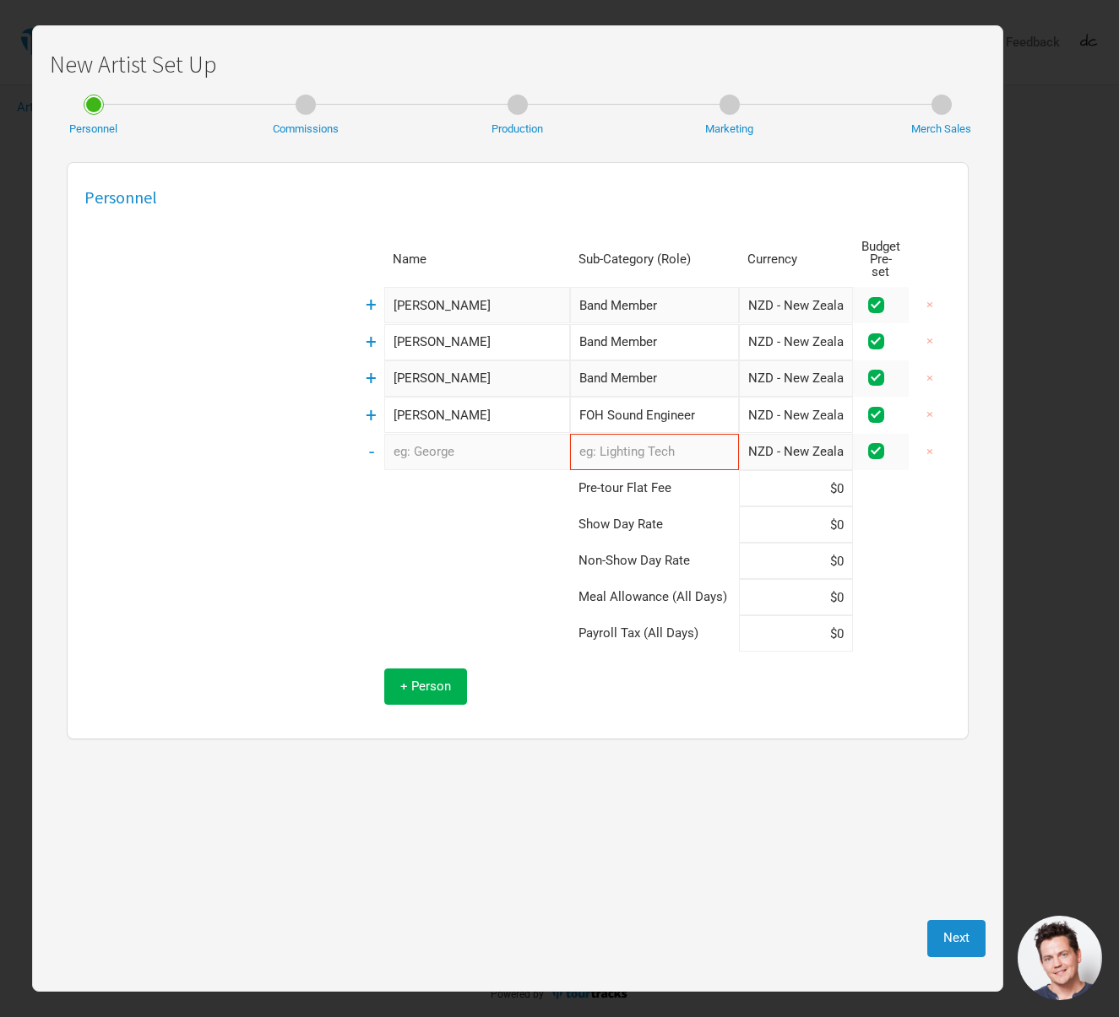
click at [471, 398] on input "[PERSON_NAME]" at bounding box center [477, 415] width 186 height 36
click at [467, 360] on input "[PERSON_NAME]" at bounding box center [477, 378] width 186 height 36
click at [873, 297] on span at bounding box center [876, 305] width 16 height 16
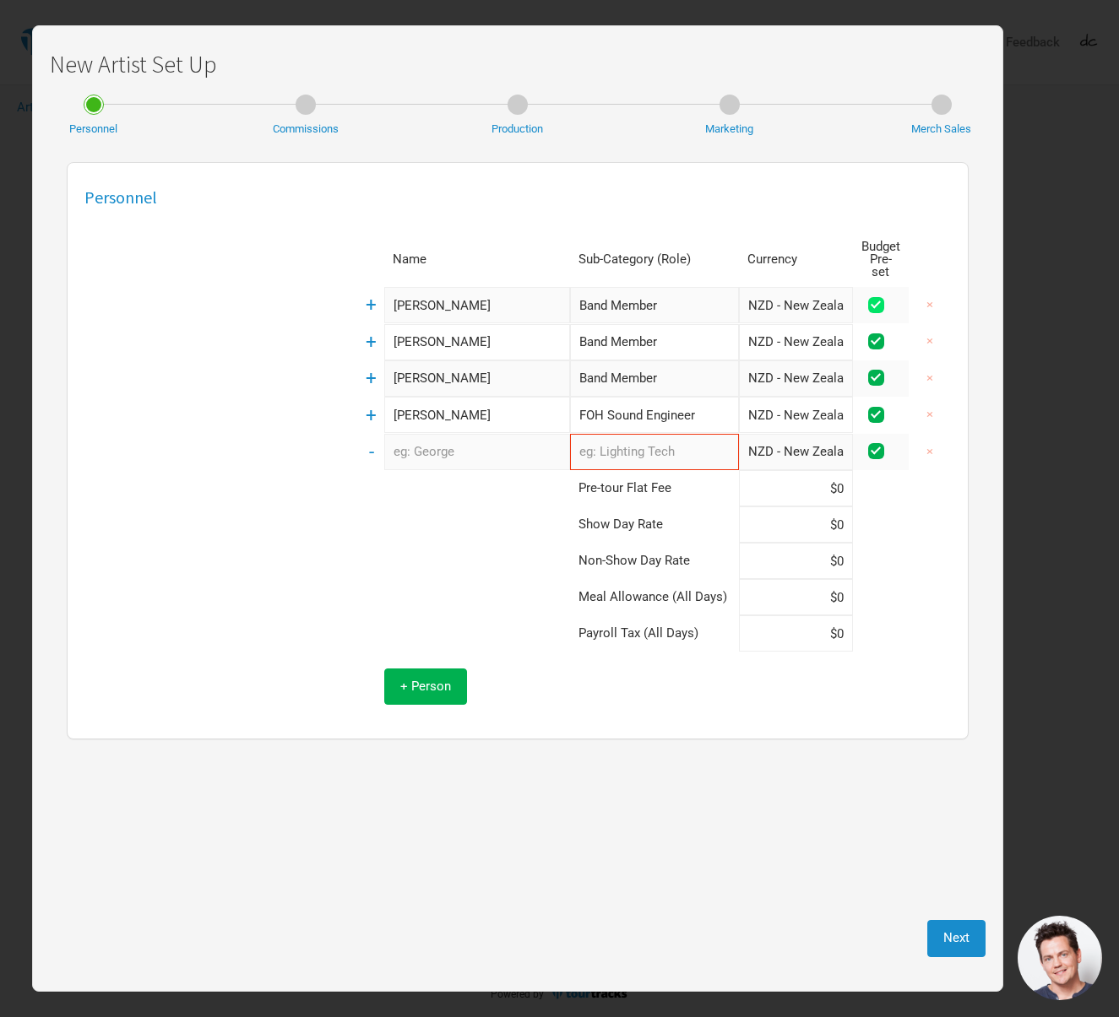
click at [893, 301] on input "checkbox" at bounding box center [898, 306] width 11 height 11
click at [873, 297] on span at bounding box center [876, 305] width 16 height 16
click at [893, 301] on input "checkbox" at bounding box center [898, 306] width 11 height 11
checkbox input "true"
click at [949, 949] on button "Next" at bounding box center [956, 938] width 58 height 36
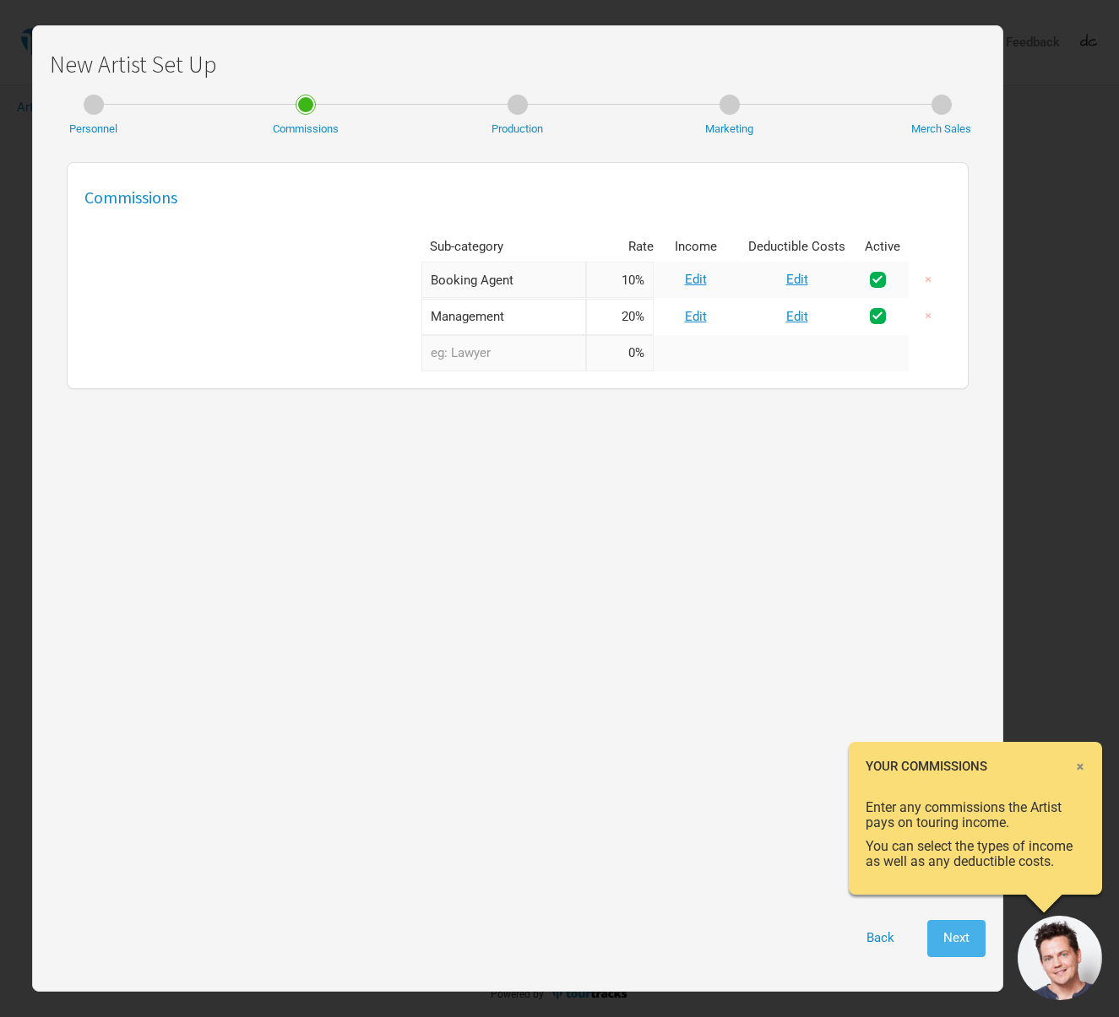
click at [962, 946] on span "Next" at bounding box center [956, 937] width 26 height 15
select select "Show Days"
select select "Shows"
